Goal: Manage account settings

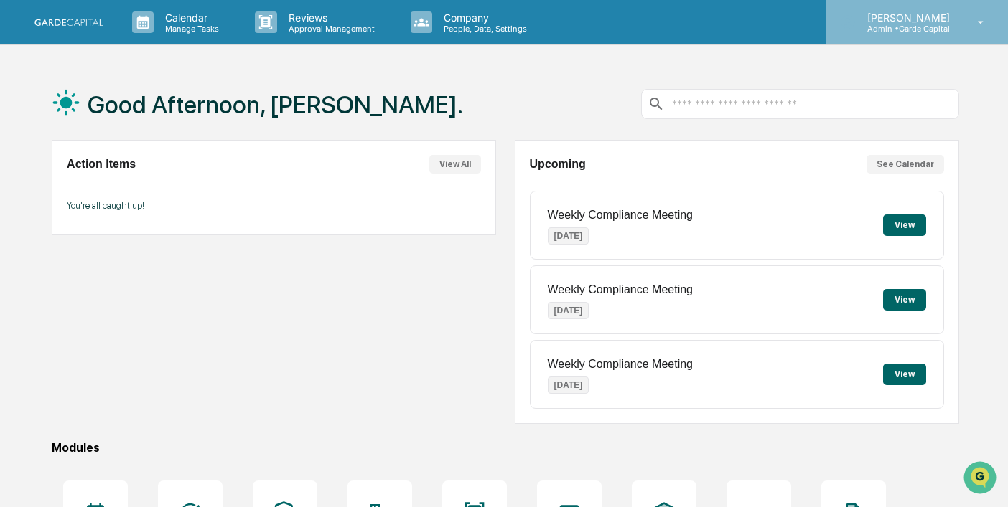
click at [977, 17] on icon at bounding box center [980, 23] width 25 height 14
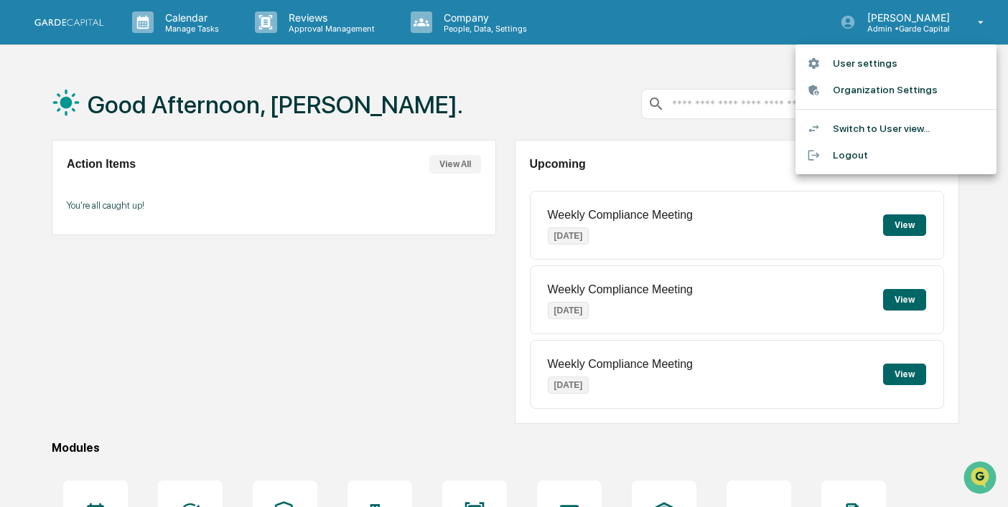
click at [862, 62] on li "User settings" at bounding box center [895, 63] width 201 height 27
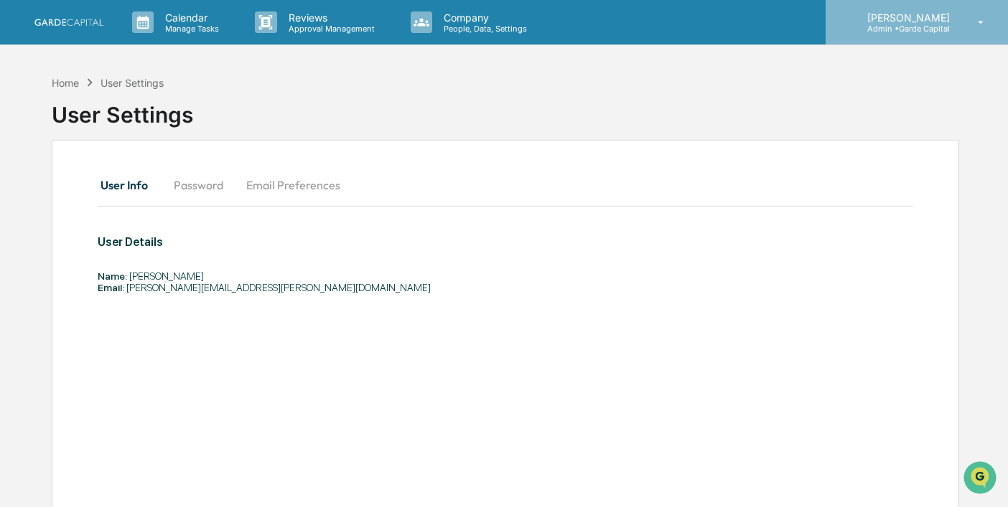
click at [977, 26] on icon at bounding box center [980, 23] width 25 height 14
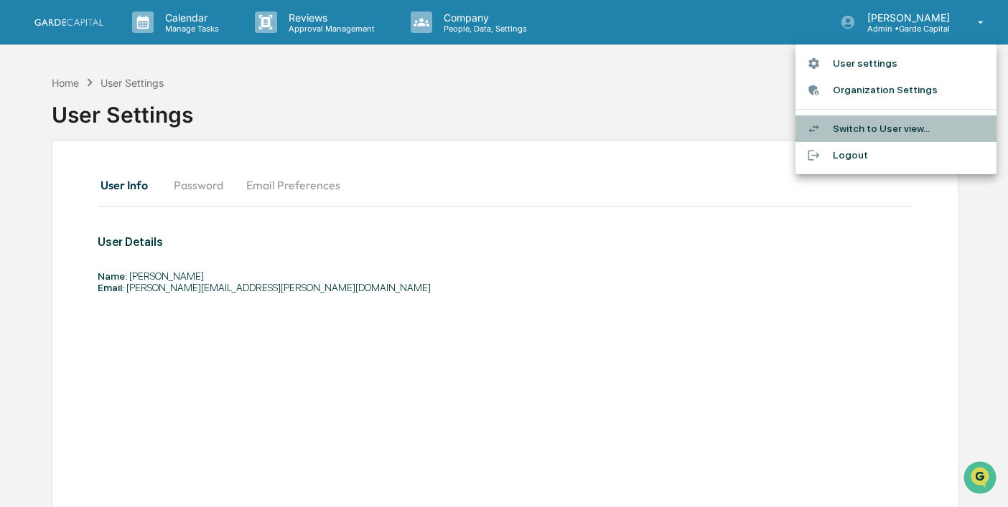
click at [882, 125] on li "Switch to User view..." at bounding box center [895, 129] width 201 height 27
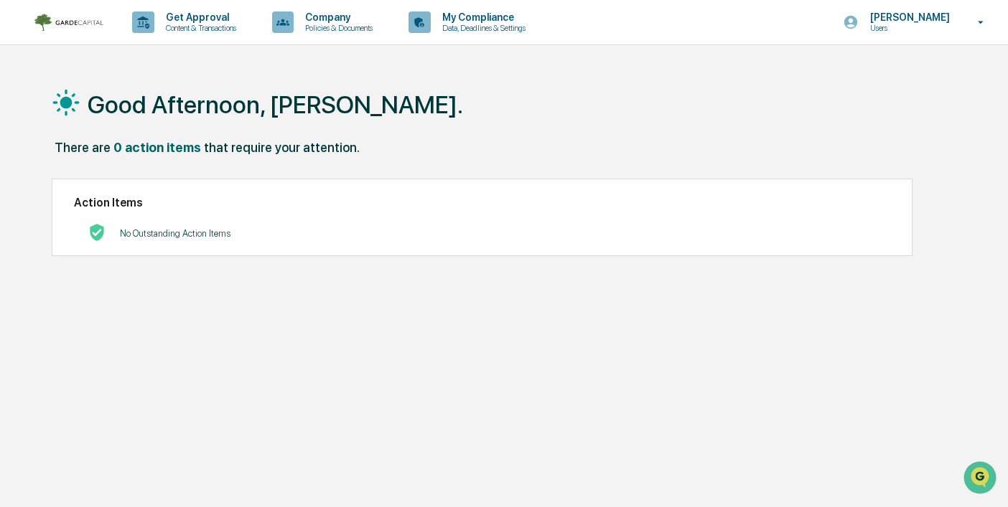
click at [37, 136] on div "Good Afternoon, [PERSON_NAME]. There are 0 action items that require your atten…" at bounding box center [505, 321] width 950 height 507
click at [937, 212] on div "Good Afternoon, [PERSON_NAME]. There are 0 action items that require your atten…" at bounding box center [505, 321] width 950 height 507
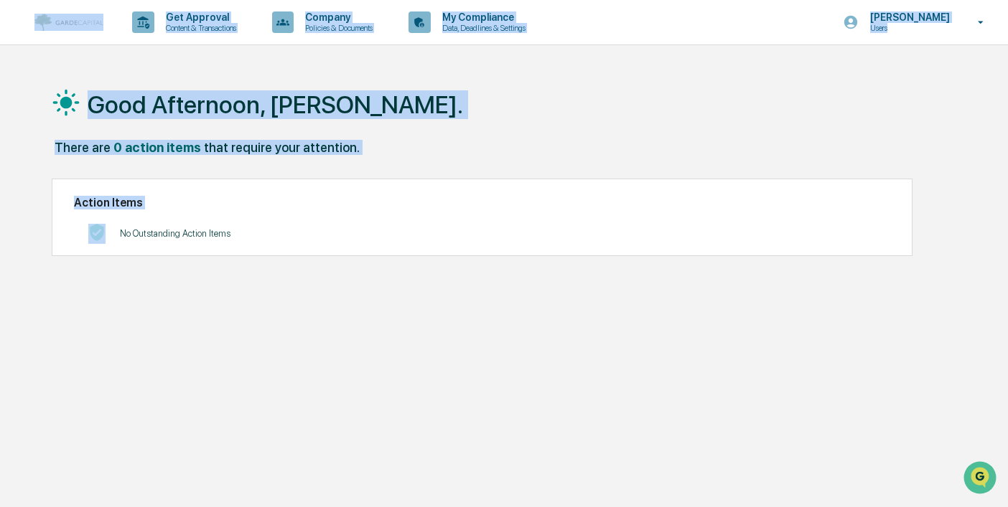
click at [937, 212] on div "Good Afternoon, [PERSON_NAME]. There are 0 action items that require your atten…" at bounding box center [505, 321] width 950 height 507
